Goal: Complete application form

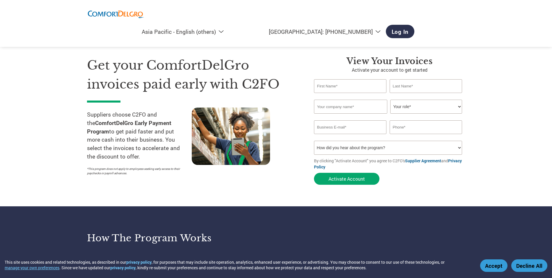
select select "en-AP"
click at [423, 107] on select "Your role* CFO Controller Credit Manager Finance Director Treasurer CEO Preside…" at bounding box center [426, 107] width 72 height 14
click at [353, 108] on input "text" at bounding box center [350, 107] width 73 height 14
click at [322, 128] on input "email" at bounding box center [350, 127] width 73 height 14
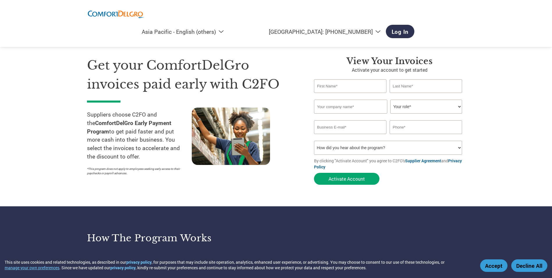
click at [296, 159] on div at bounding box center [244, 142] width 105 height 71
click at [342, 112] on input "text" at bounding box center [350, 107] width 73 height 14
type input "Coldstar Aircon Pte Ltd"
type input "Justin"
type input "Kong"
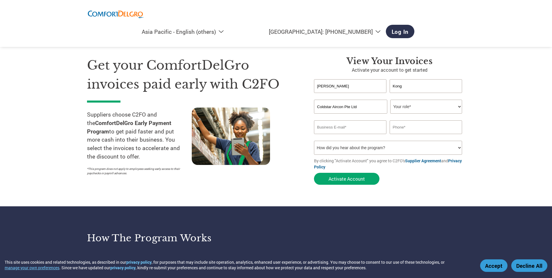
type input "coldstar@engineer.com"
type input "94510938"
click at [427, 109] on select "Your role* CFO Controller Credit Manager Finance Director Treasurer CEO Preside…" at bounding box center [426, 107] width 72 height 14
click at [309, 190] on section "Get your ComfortDelGro invoices paid early with C2FO Suppliers choose C2FO and …" at bounding box center [276, 114] width 552 height 183
click at [415, 25] on link "Log In" at bounding box center [400, 31] width 29 height 13
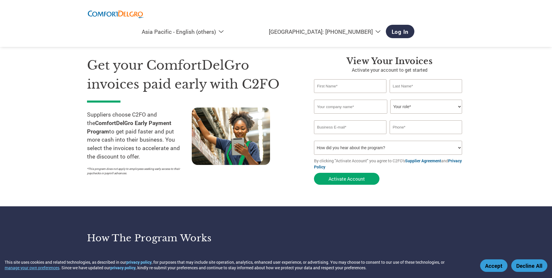
select select "en-AP"
